Goal: Task Accomplishment & Management: Complete application form

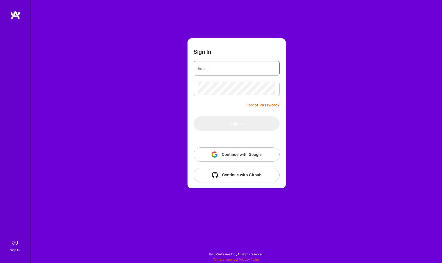
type input "[EMAIL_ADDRESS][DOMAIN_NAME]"
click at [236, 124] on button "Sign In" at bounding box center [237, 123] width 86 height 14
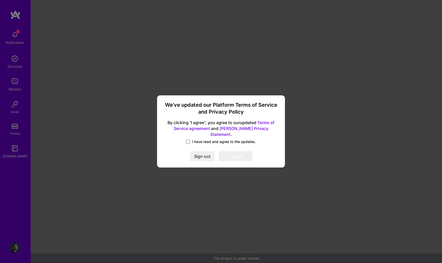
click at [189, 140] on span at bounding box center [188, 142] width 4 height 4
click at [0, 0] on input "I have read and agree to the updates." at bounding box center [0, 0] width 0 height 0
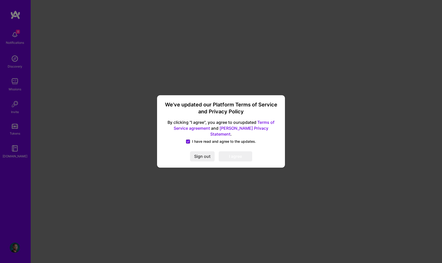
click at [240, 158] on div "We’ve updated our Platform Terms of Service and Privacy Policy By clicking "I a…" at bounding box center [221, 131] width 124 height 68
click at [238, 154] on button "I agree" at bounding box center [236, 156] width 34 height 10
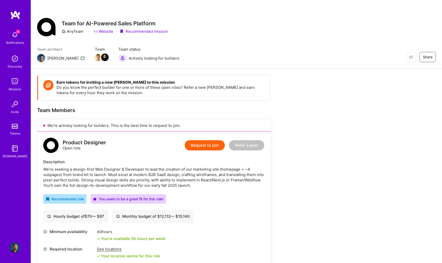
click at [208, 143] on button "Request to join" at bounding box center [205, 145] width 40 height 10
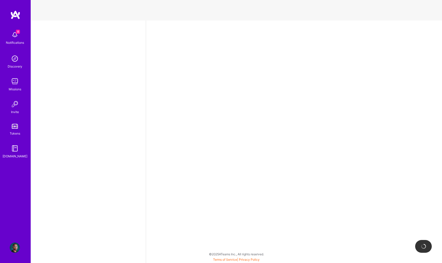
select select "US"
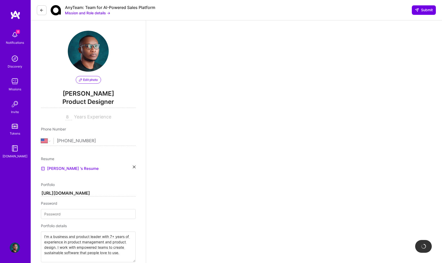
scroll to position [169, 0]
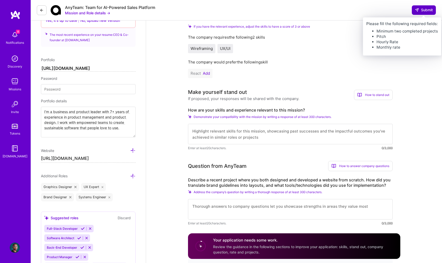
click at [427, 9] on span "Submit" at bounding box center [424, 9] width 18 height 5
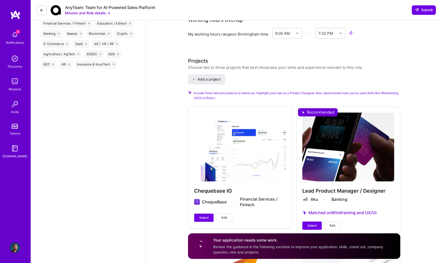
scroll to position [634, 0]
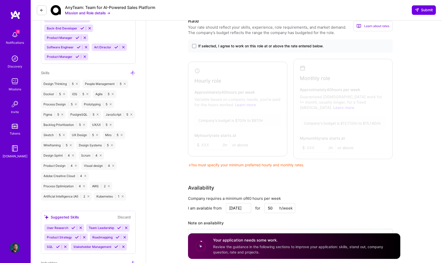
click at [235, 111] on div at bounding box center [237, 108] width 94 height 90
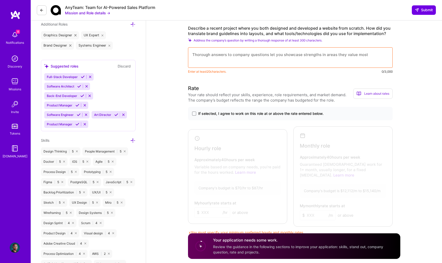
scroll to position [320, 0]
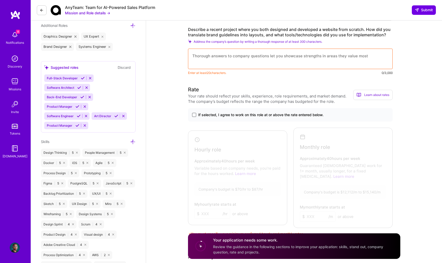
click at [192, 117] on span at bounding box center [194, 115] width 4 height 4
click at [0, 0] on input "If selected, I agree to work on this role at or above the rate entered below." at bounding box center [0, 0] width 0 height 0
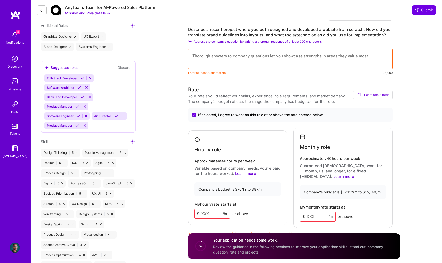
click at [215, 212] on input at bounding box center [212, 214] width 36 height 10
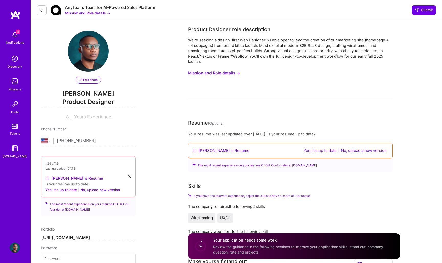
scroll to position [0, 0]
click at [317, 150] on button "Yes, it's up to date" at bounding box center [320, 151] width 36 height 6
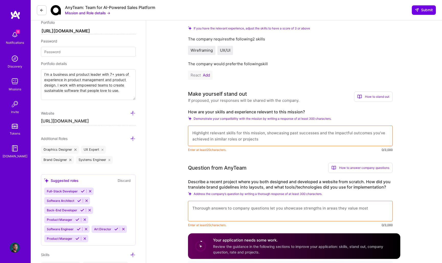
scroll to position [170, 0]
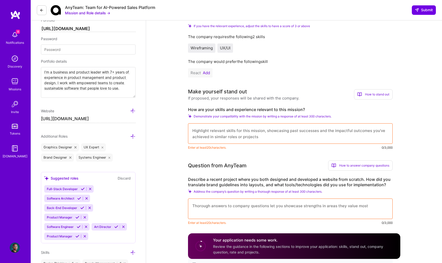
click at [282, 132] on textarea at bounding box center [290, 133] width 205 height 20
click at [225, 117] on span "Demonstrate your compatibility with the mission by writing a response of at lea…" at bounding box center [263, 116] width 138 height 4
click at [232, 134] on textarea at bounding box center [290, 133] width 205 height 20
click at [205, 111] on label "How are your skills and experience relevant to this mission?" at bounding box center [290, 109] width 205 height 5
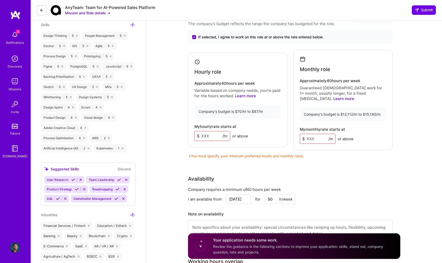
scroll to position [402, 0]
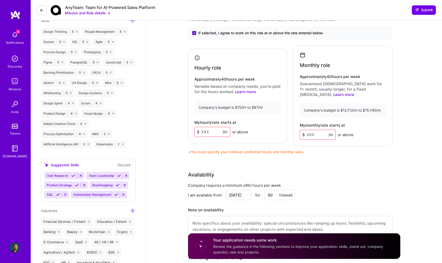
click at [208, 128] on input at bounding box center [212, 132] width 36 height 10
type input "80"
click at [308, 130] on input at bounding box center [318, 135] width 36 height 10
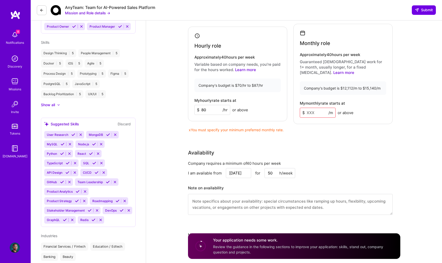
scroll to position [344, 0]
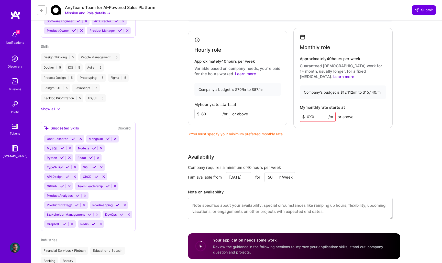
click at [338, 165] on div "Company requires a minimum of 40 hours per week" at bounding box center [290, 167] width 205 height 5
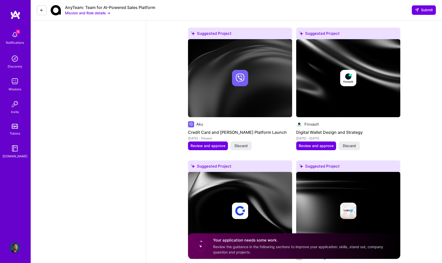
scroll to position [625, 0]
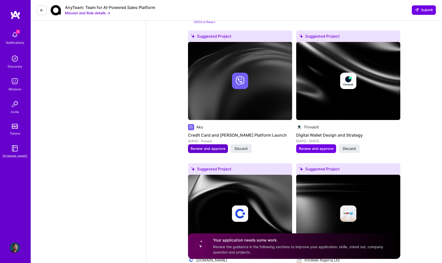
click at [211, 146] on span "Review and approve" at bounding box center [208, 148] width 35 height 5
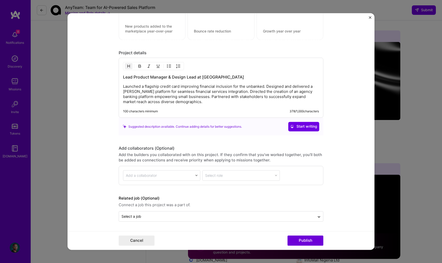
scroll to position [479, 0]
click at [303, 242] on button "Publish" at bounding box center [306, 241] width 36 height 10
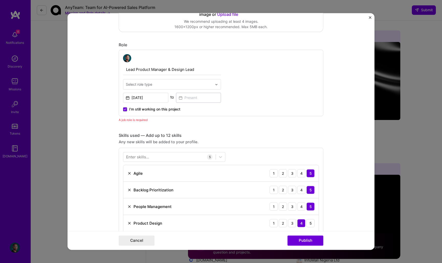
scroll to position [129, 0]
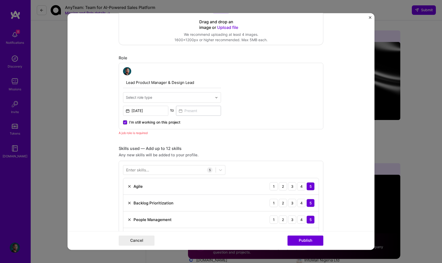
click at [125, 122] on icon at bounding box center [125, 122] width 3 height 2
click at [0, 0] on input "I’m still working on this project" at bounding box center [0, 0] width 0 height 0
click at [296, 238] on button "Publish" at bounding box center [306, 241] width 36 height 10
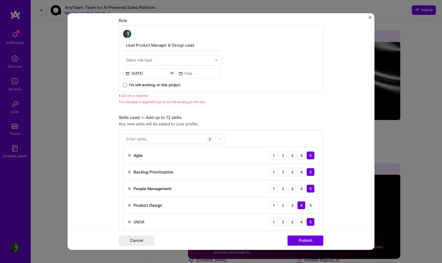
scroll to position [172, 0]
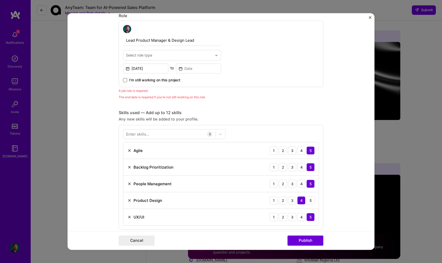
click at [370, 17] on img "Close" at bounding box center [370, 17] width 3 height 3
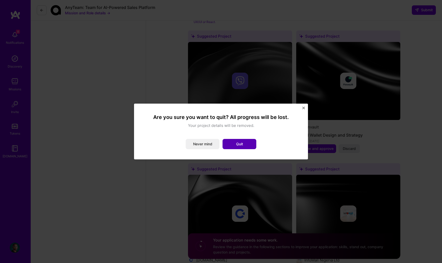
click at [235, 146] on button "Quit" at bounding box center [240, 144] width 34 height 10
